Goal: Task Accomplishment & Management: Complete application form

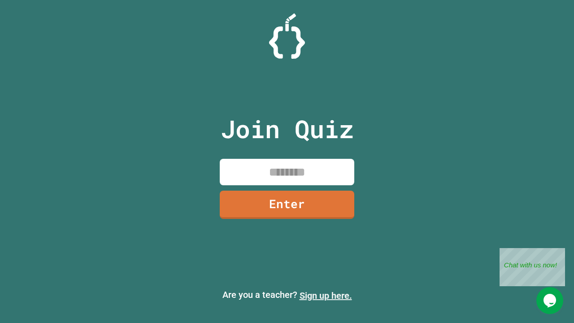
click at [326, 296] on link "Sign up here." at bounding box center [326, 295] width 53 height 11
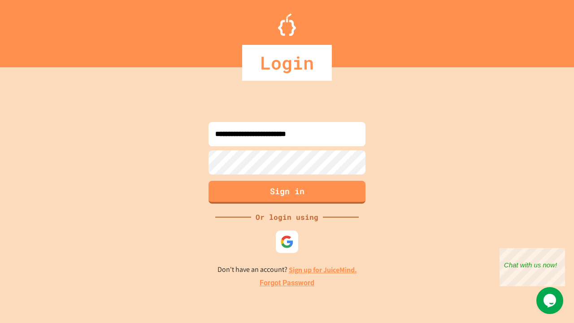
type input "**********"
